Goal: Task Accomplishment & Management: Manage account settings

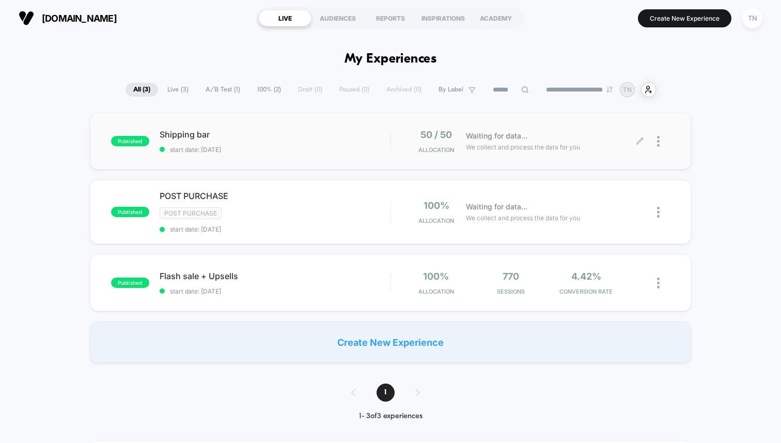
click at [665, 138] on div at bounding box center [663, 141] width 13 height 24
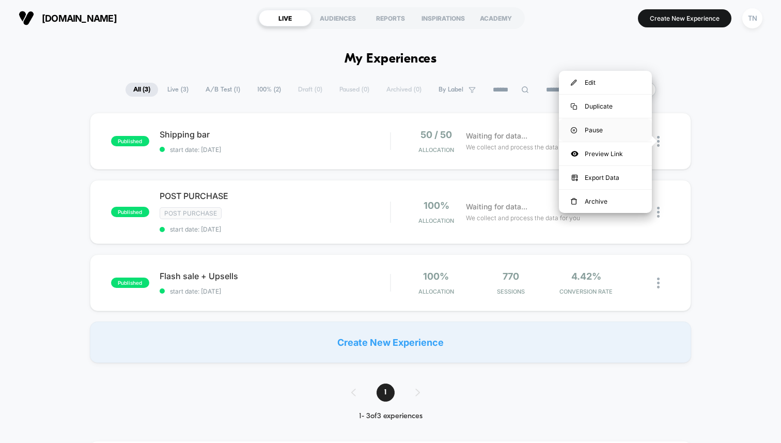
click at [605, 125] on div "Pause" at bounding box center [605, 129] width 93 height 23
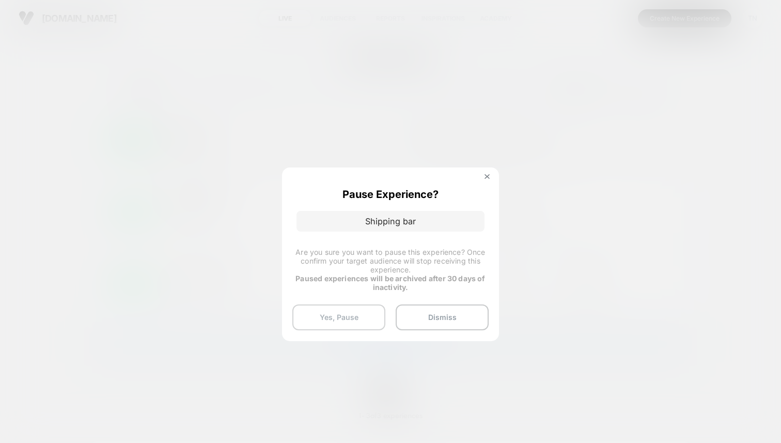
click at [372, 315] on button "Yes, Pause" at bounding box center [338, 317] width 93 height 26
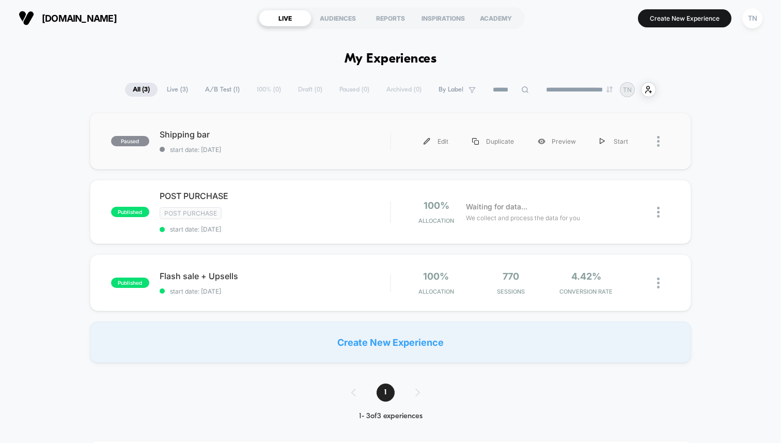
click at [664, 137] on div at bounding box center [663, 141] width 13 height 23
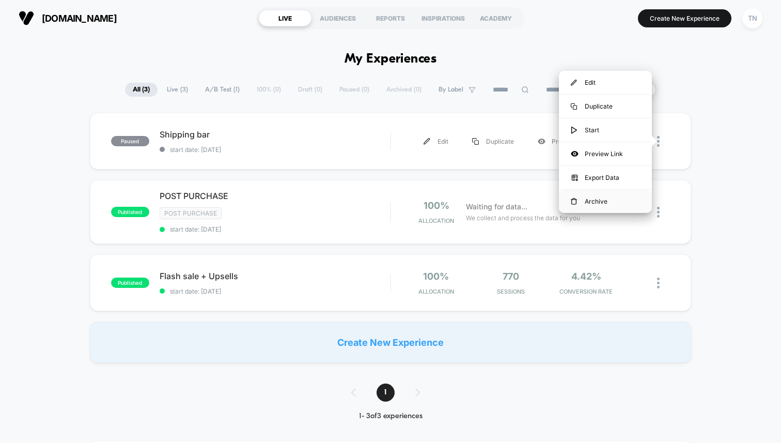
click at [588, 200] on div "Archive" at bounding box center [605, 201] width 93 height 23
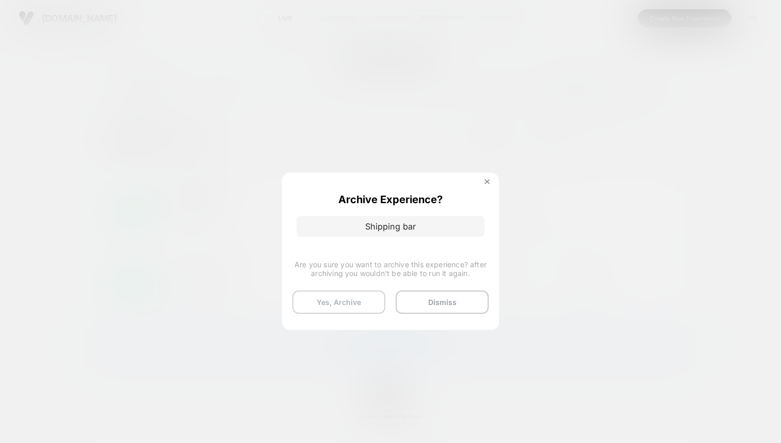
click at [358, 302] on button "Yes, Archive" at bounding box center [338, 301] width 93 height 23
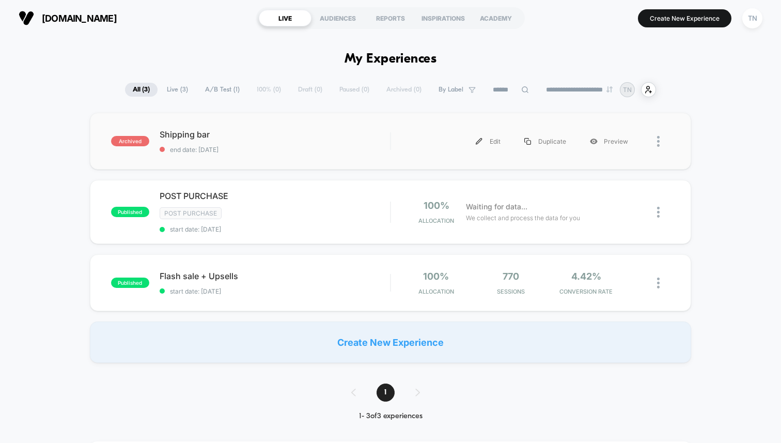
click at [654, 137] on div at bounding box center [655, 141] width 30 height 23
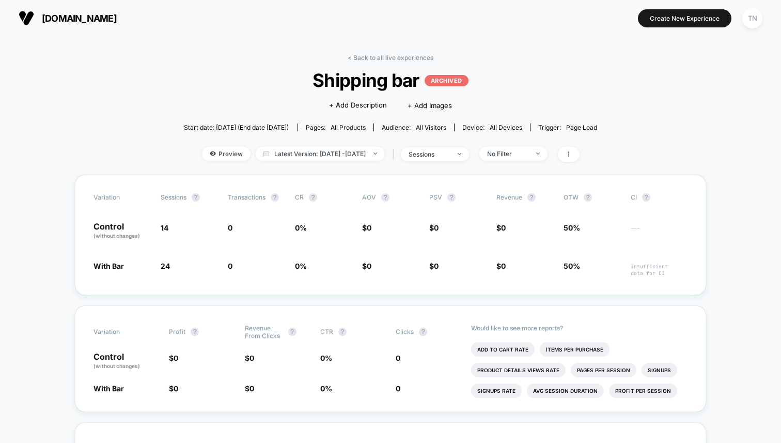
click at [37, 17] on button "[DOMAIN_NAME]" at bounding box center [68, 18] width 104 height 17
